Goal: Information Seeking & Learning: Learn about a topic

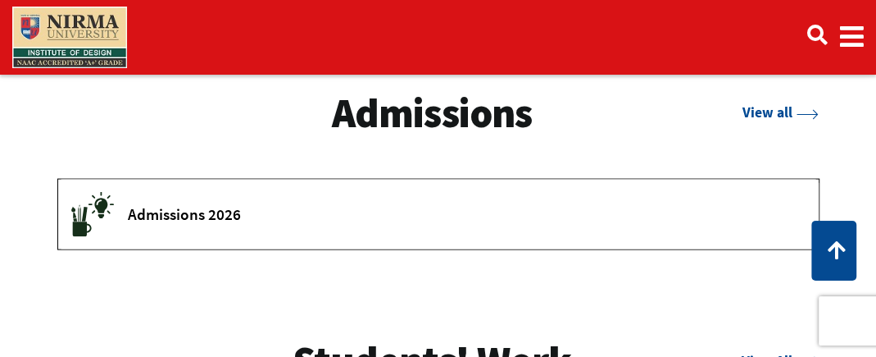
scroll to position [1809, 0]
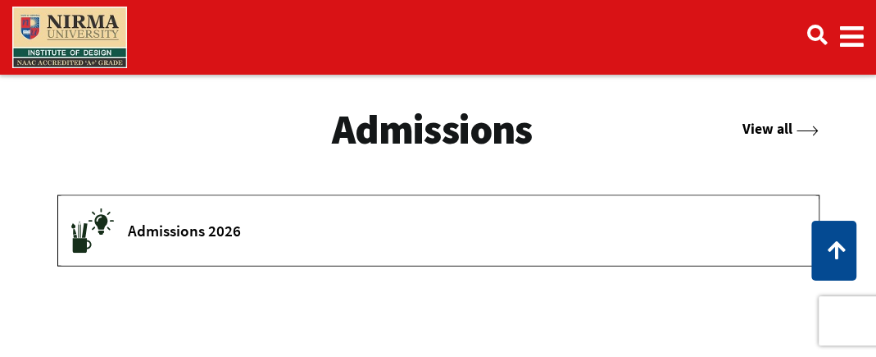
click at [772, 127] on link "View all" at bounding box center [781, 130] width 76 height 18
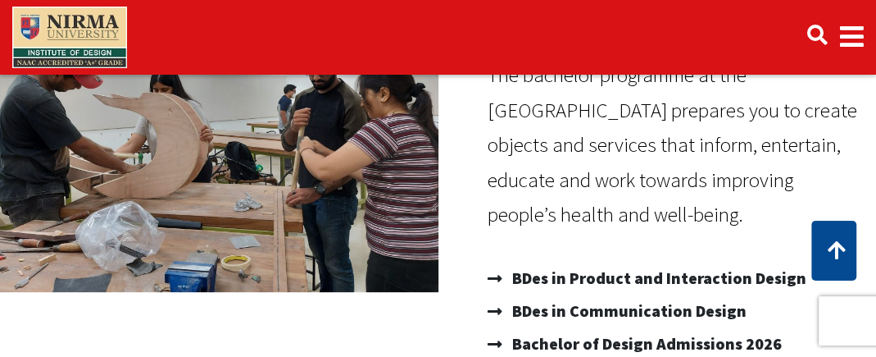
scroll to position [179, 0]
